Goal: Task Accomplishment & Management: Manage account settings

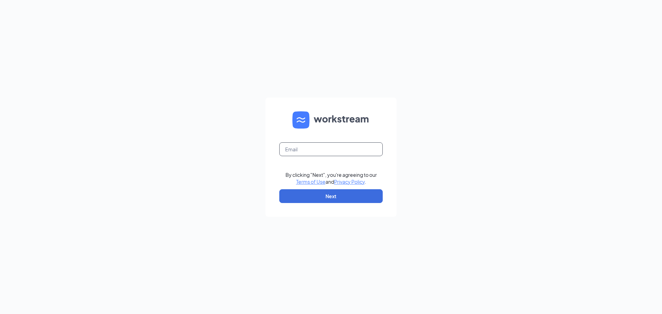
click at [297, 148] on input "text" at bounding box center [330, 149] width 103 height 14
type input "[EMAIL_ADDRESS][DOMAIN_NAME]"
click at [342, 197] on button "Next" at bounding box center [330, 196] width 103 height 14
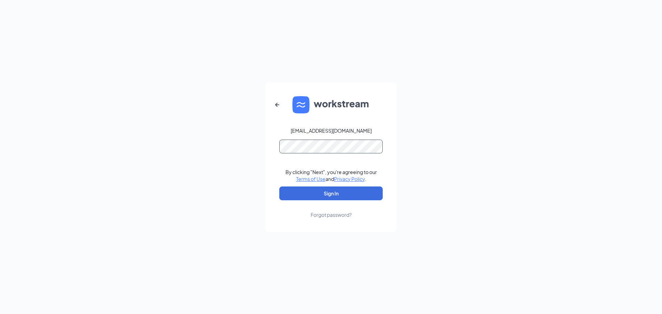
click at [279, 187] on button "Sign In" at bounding box center [330, 194] width 103 height 14
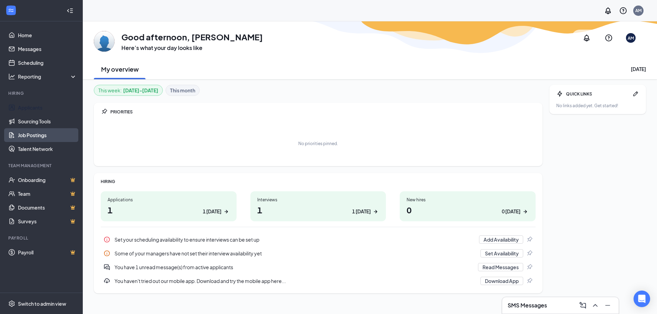
drag, startPoint x: 29, startPoint y: 106, endPoint x: 78, endPoint y: 130, distance: 54.2
click at [30, 105] on link "Applicants" at bounding box center [47, 108] width 59 height 14
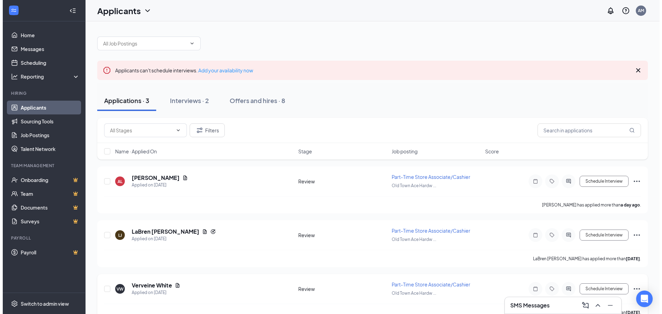
scroll to position [15, 0]
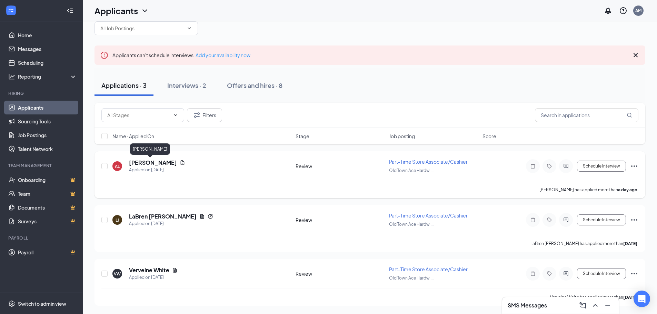
click at [148, 162] on h5 "[PERSON_NAME]" at bounding box center [153, 163] width 48 height 8
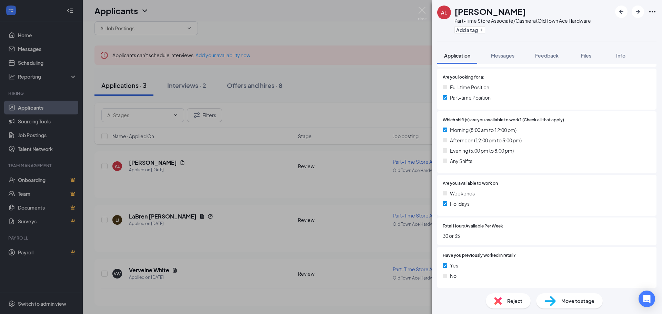
scroll to position [172, 0]
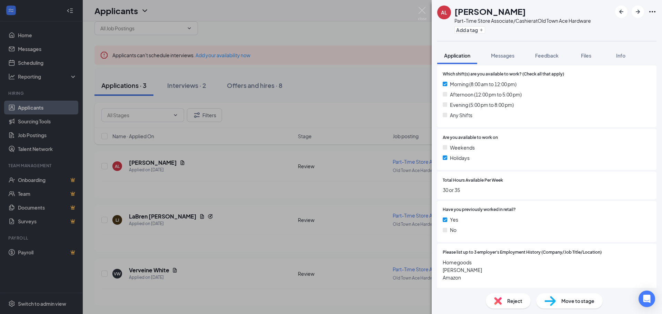
click at [512, 303] on span "Reject" at bounding box center [514, 301] width 15 height 8
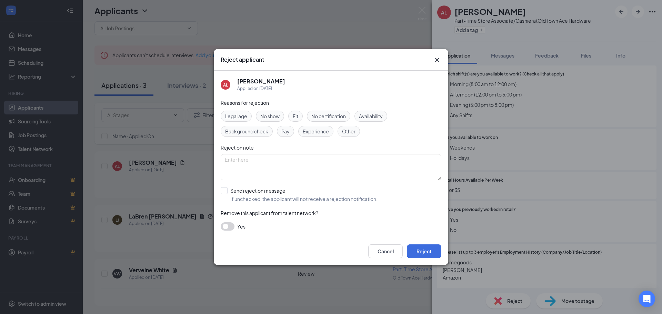
click at [380, 117] on span "Availability" at bounding box center [371, 116] width 24 height 8
click at [224, 189] on input "Send rejection message If unchecked, the applicant will not receive a rejection…" at bounding box center [299, 194] width 157 height 15
checkbox input "true"
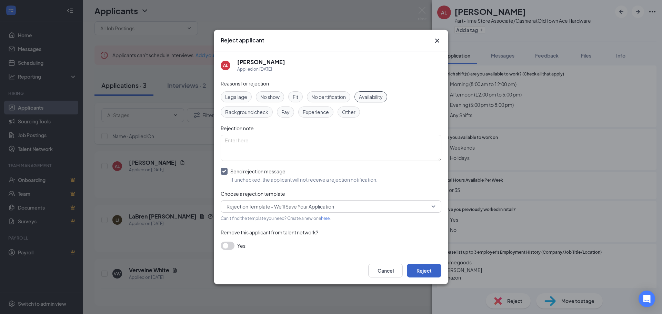
click at [428, 272] on button "Reject" at bounding box center [424, 271] width 34 height 14
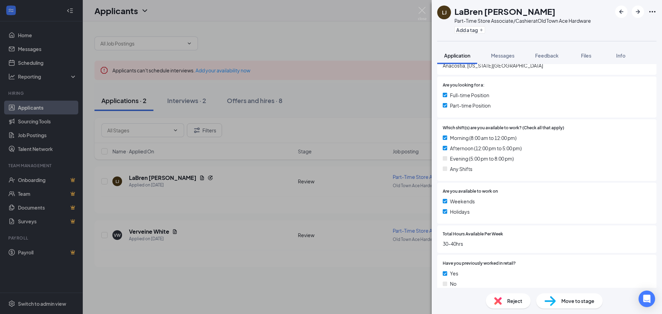
scroll to position [172, 0]
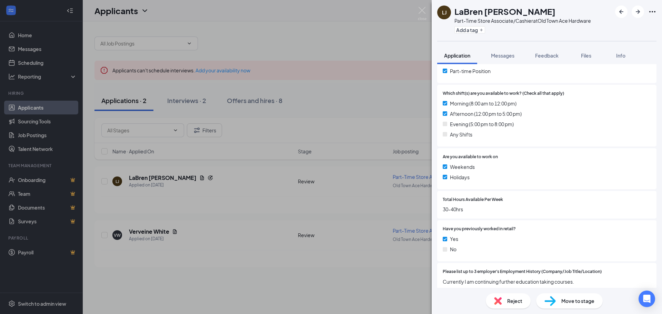
click at [516, 303] on span "Reject" at bounding box center [514, 301] width 15 height 8
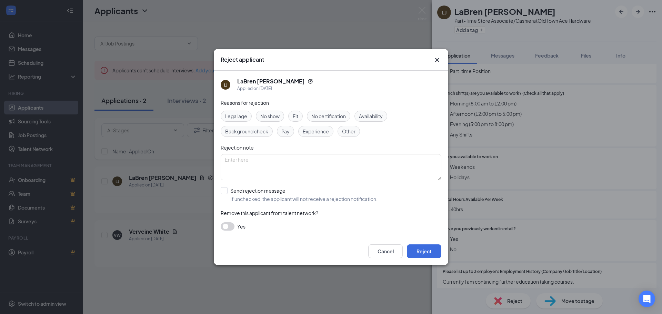
click at [371, 118] on span "Availability" at bounding box center [371, 116] width 24 height 8
click at [225, 189] on input "Send rejection message If unchecked, the applicant will not receive a rejection…" at bounding box center [299, 194] width 157 height 15
checkbox input "true"
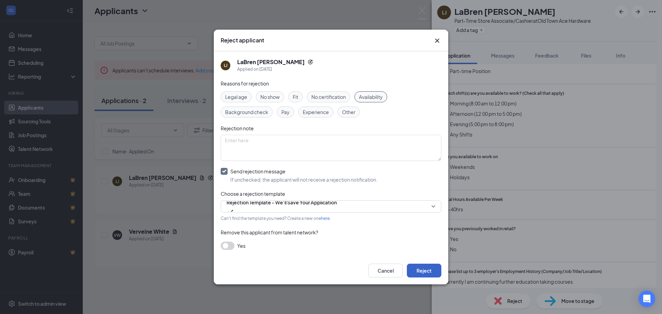
click at [429, 273] on button "Reject" at bounding box center [424, 271] width 34 height 14
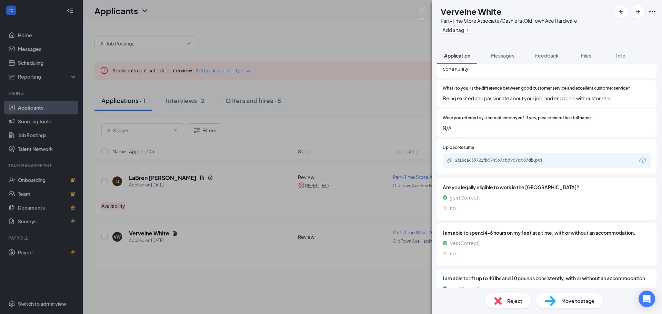
scroll to position [473, 0]
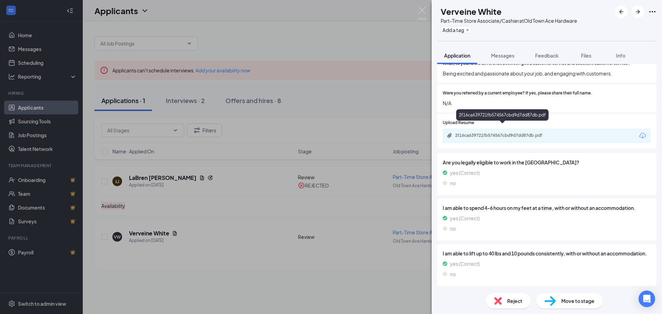
click at [509, 133] on div "2f16ca639721fb574567cbd9d7dd87db.pdf" at bounding box center [503, 136] width 97 height 6
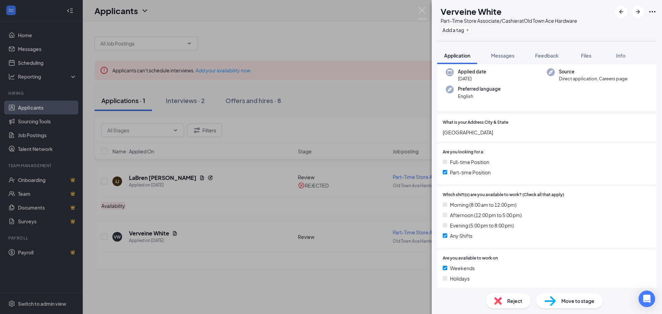
scroll to position [0, 0]
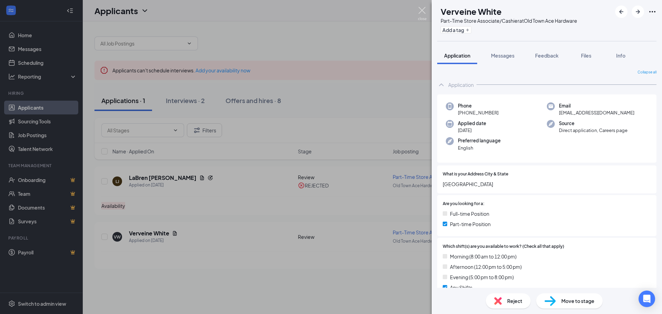
click at [423, 11] on img at bounding box center [422, 13] width 9 height 13
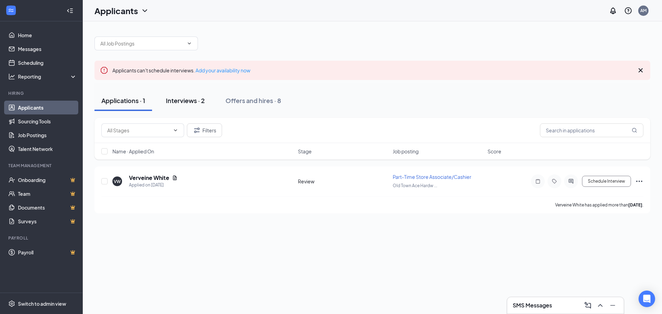
drag, startPoint x: 179, startPoint y: 100, endPoint x: 183, endPoint y: 100, distance: 3.9
click at [179, 100] on div "Interviews · 2" at bounding box center [185, 100] width 39 height 9
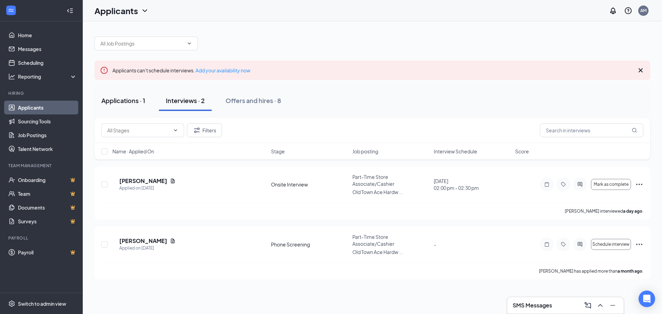
click at [121, 100] on div "Applications · 1" at bounding box center [123, 100] width 44 height 9
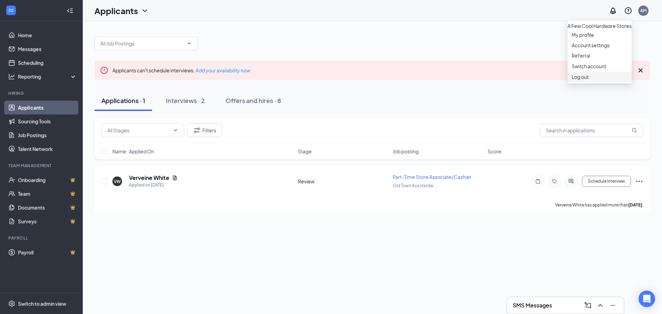
click at [580, 80] on div "Log out" at bounding box center [600, 76] width 56 height 7
